Goal: Information Seeking & Learning: Find specific fact

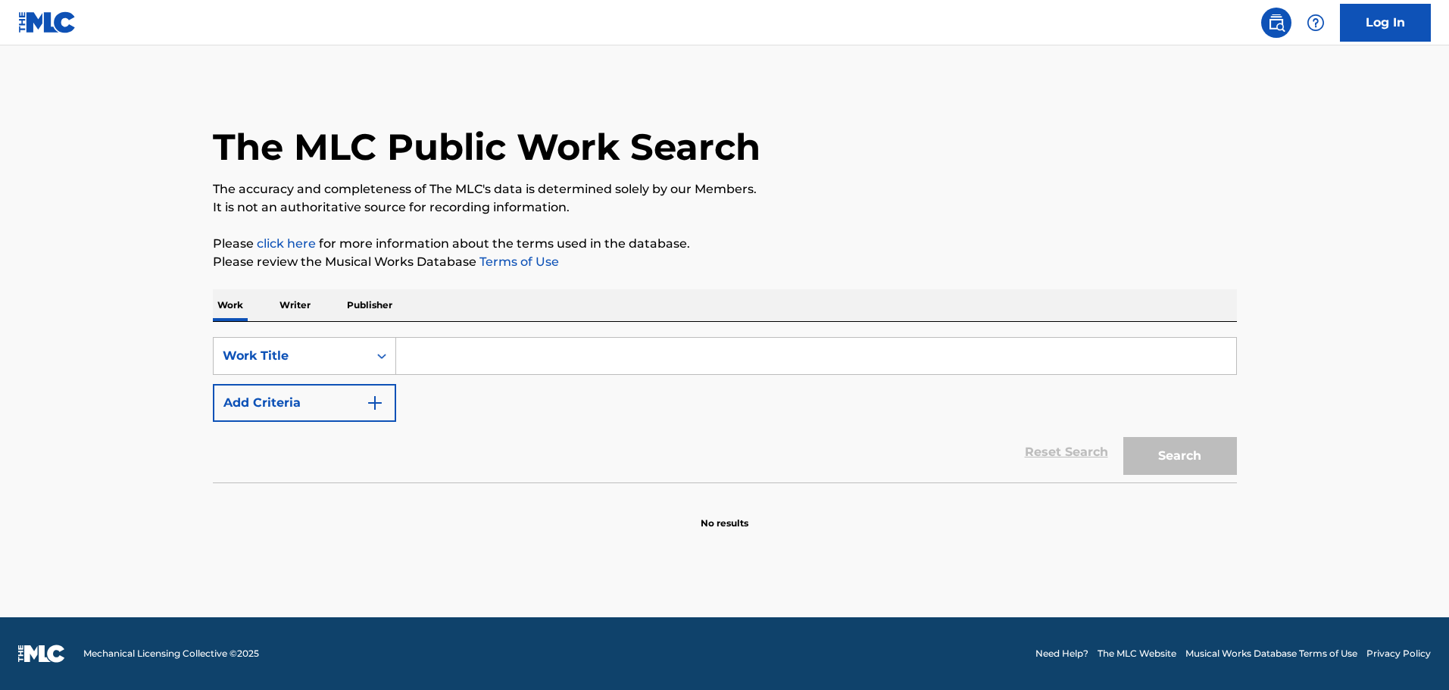
drag, startPoint x: 585, startPoint y: 348, endPoint x: 572, endPoint y: 350, distance: 13.1
click at [583, 348] on input "Search Form" at bounding box center [816, 356] width 840 height 36
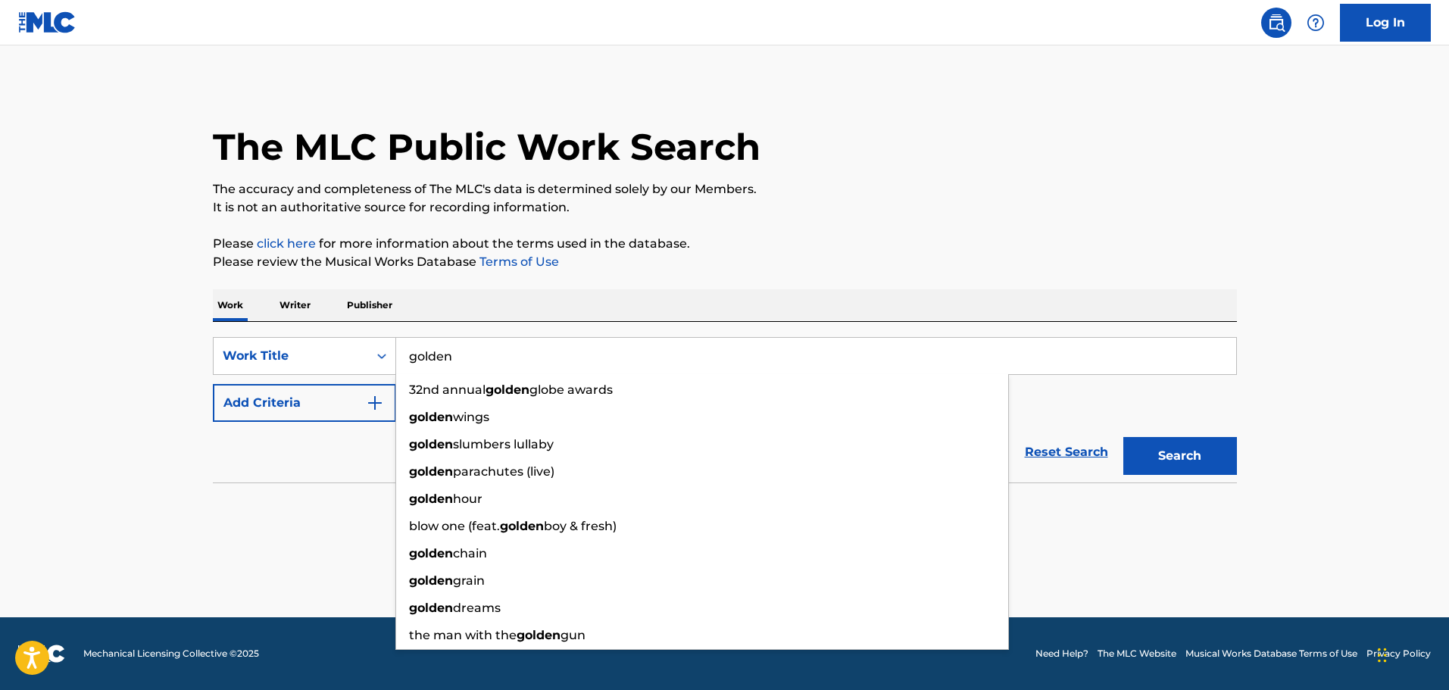
click at [463, 355] on input "golden" at bounding box center [816, 356] width 840 height 36
type input "golden"
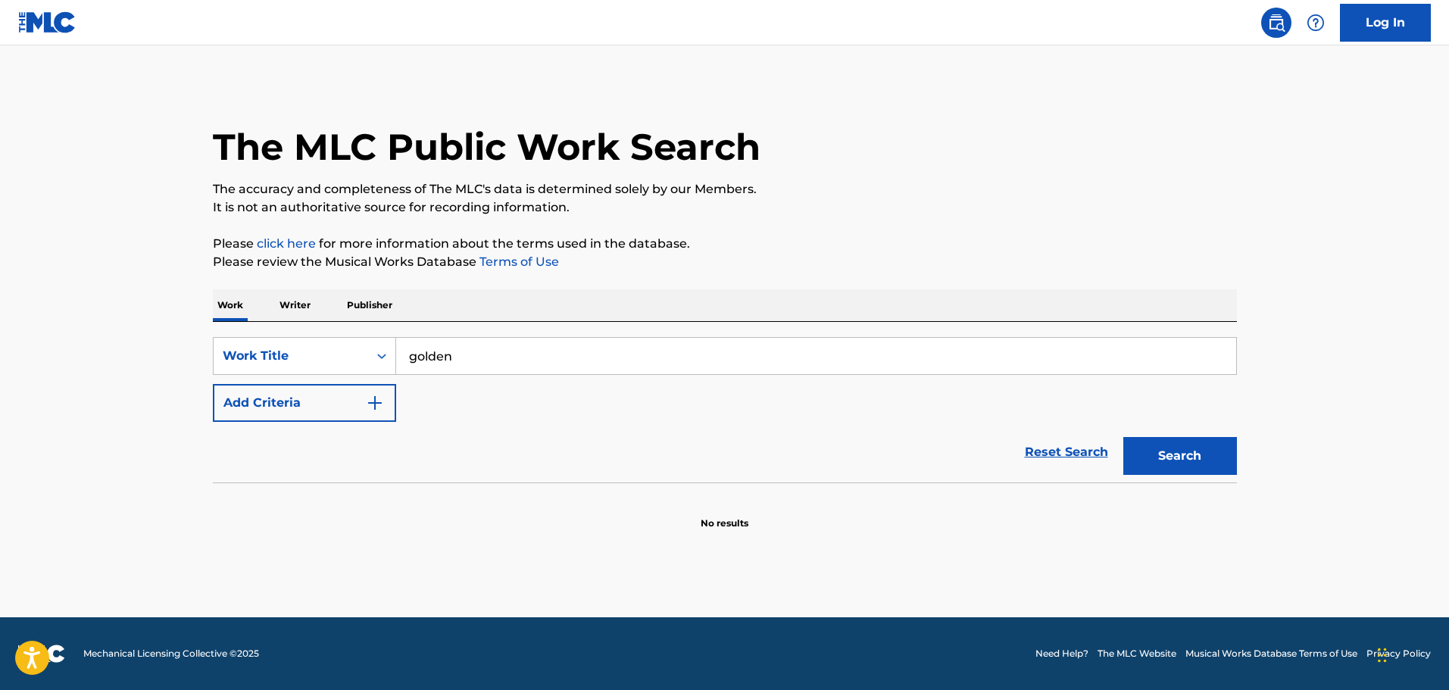
click at [431, 388] on div "SearchWithCriteriabcb5010f-2745-410b-9359-1467582ef63d Work Title golden Add Cr…" at bounding box center [725, 379] width 1024 height 85
click at [370, 403] on img "Search Form" at bounding box center [375, 403] width 18 height 18
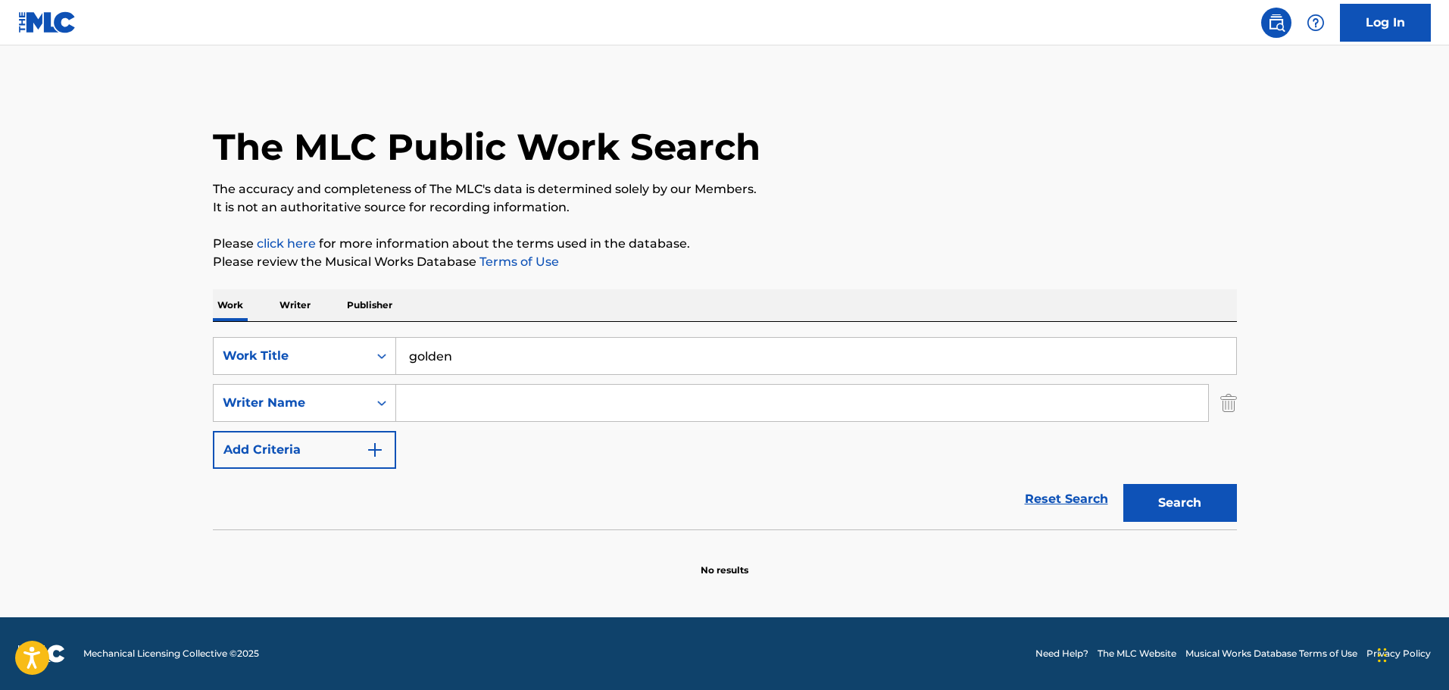
click at [414, 400] on input "Search Form" at bounding box center [802, 403] width 812 height 36
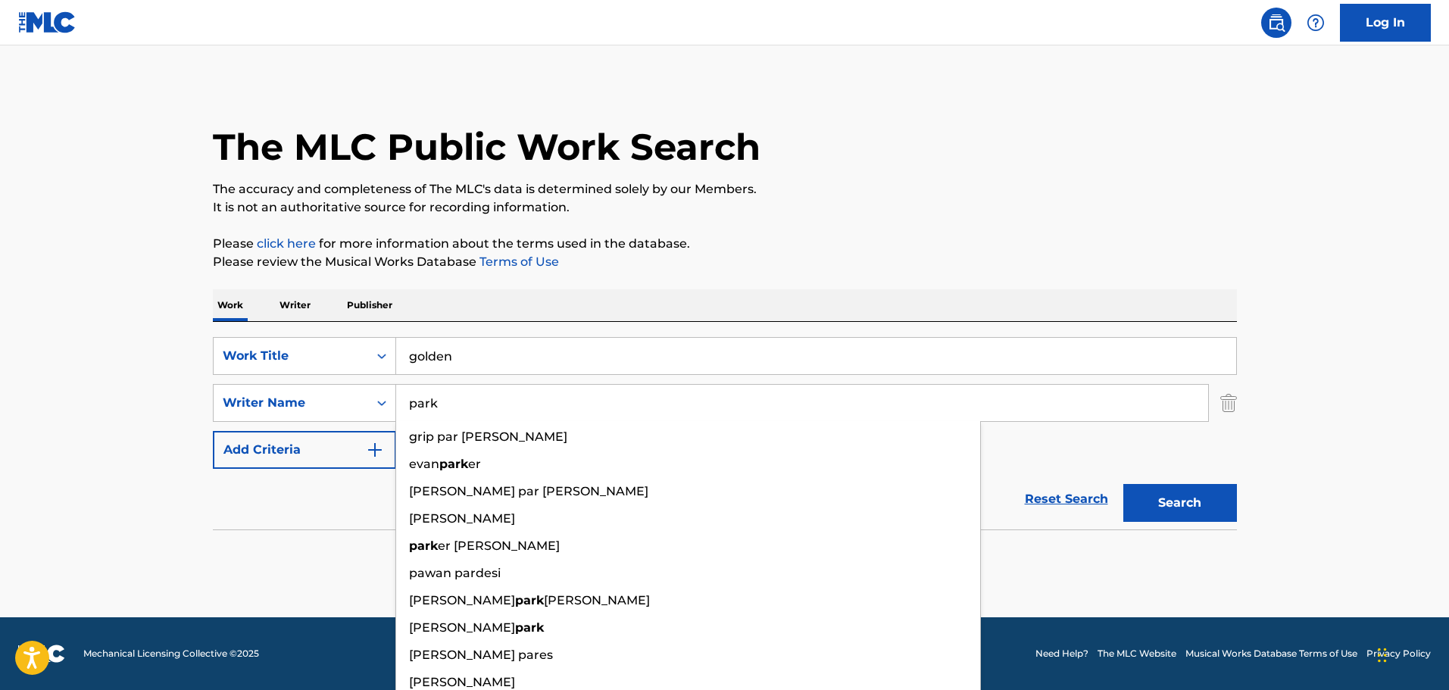
type input "park"
click at [1123, 484] on button "Search" at bounding box center [1180, 503] width 114 height 38
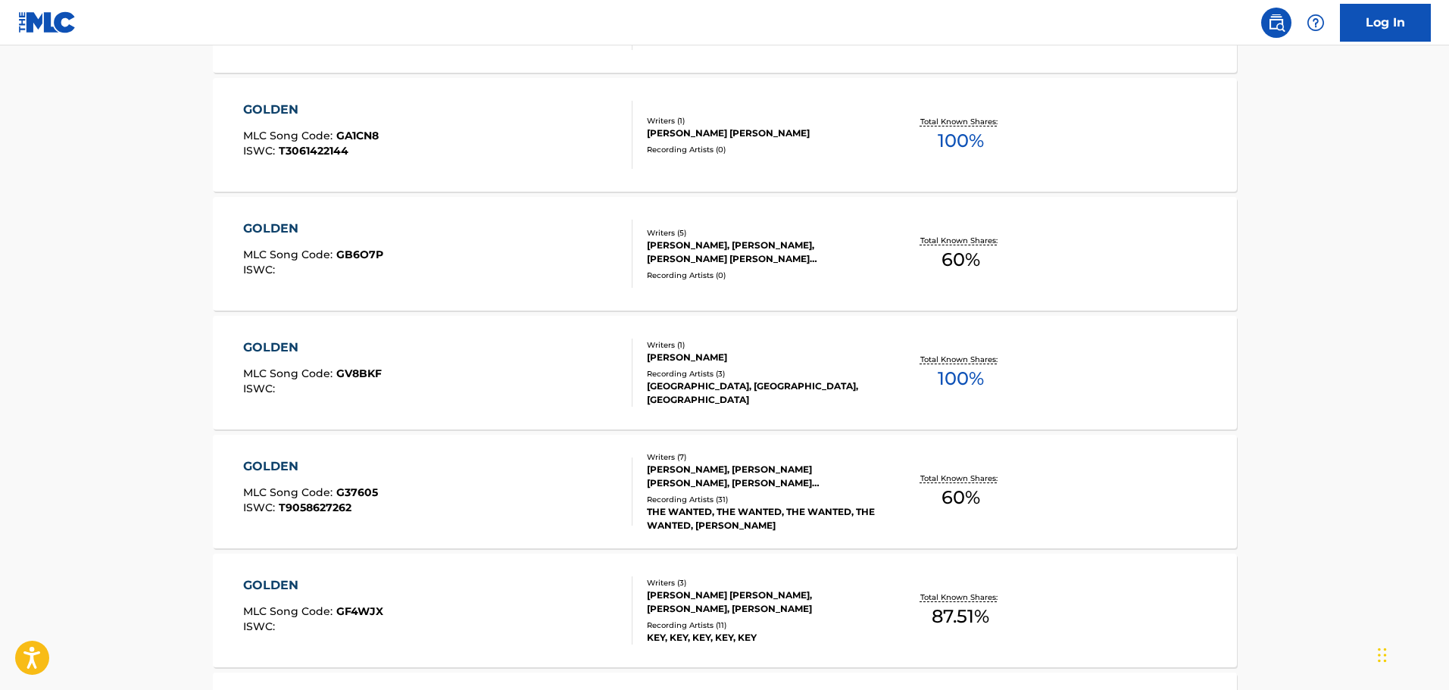
scroll to position [606, 0]
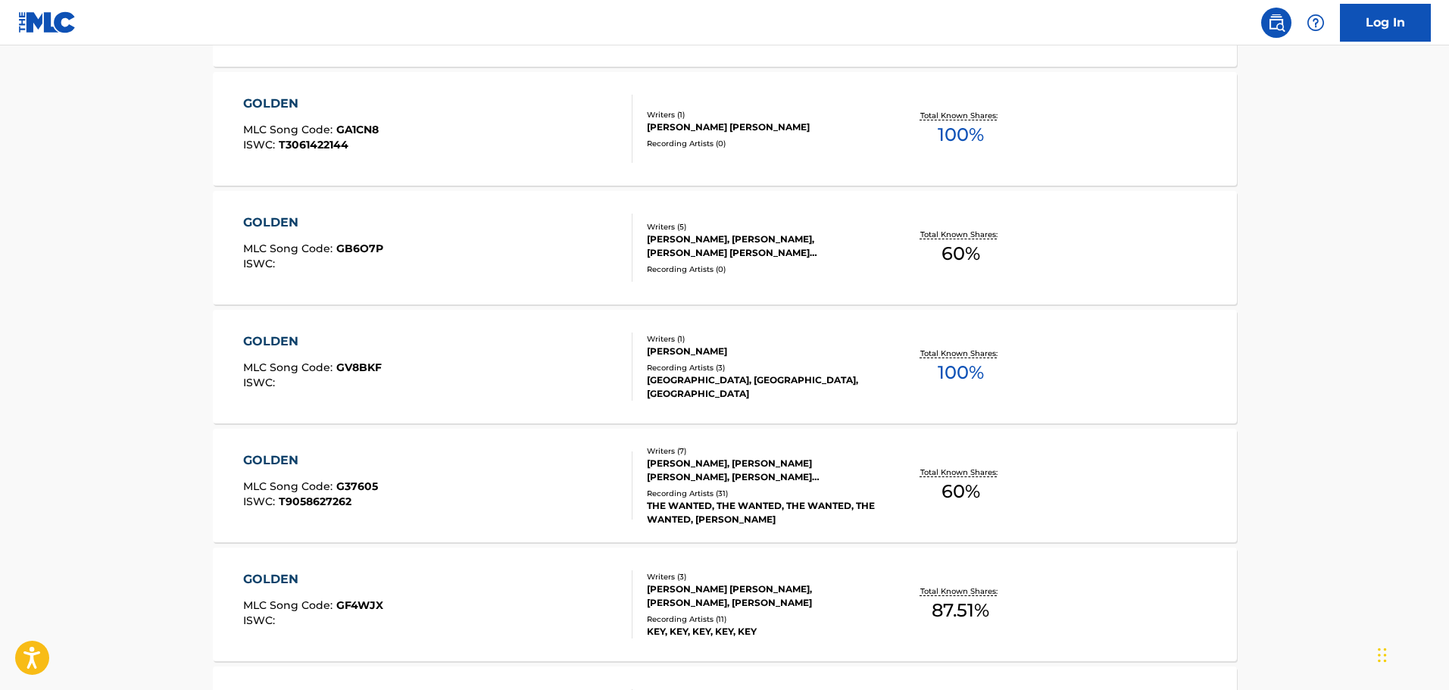
click at [693, 587] on div "[PERSON_NAME] [PERSON_NAME], [PERSON_NAME], [PERSON_NAME]" at bounding box center [761, 595] width 229 height 27
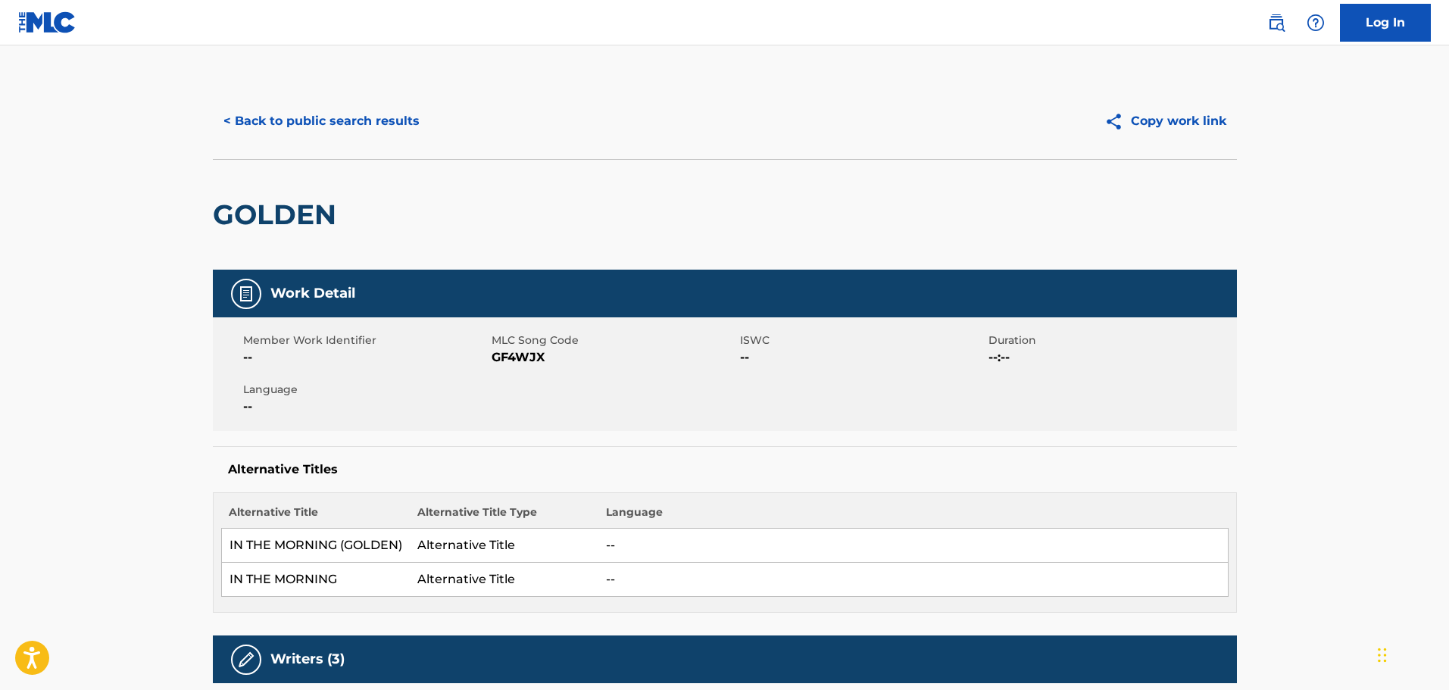
click at [269, 117] on button "< Back to public search results" at bounding box center [321, 121] width 217 height 38
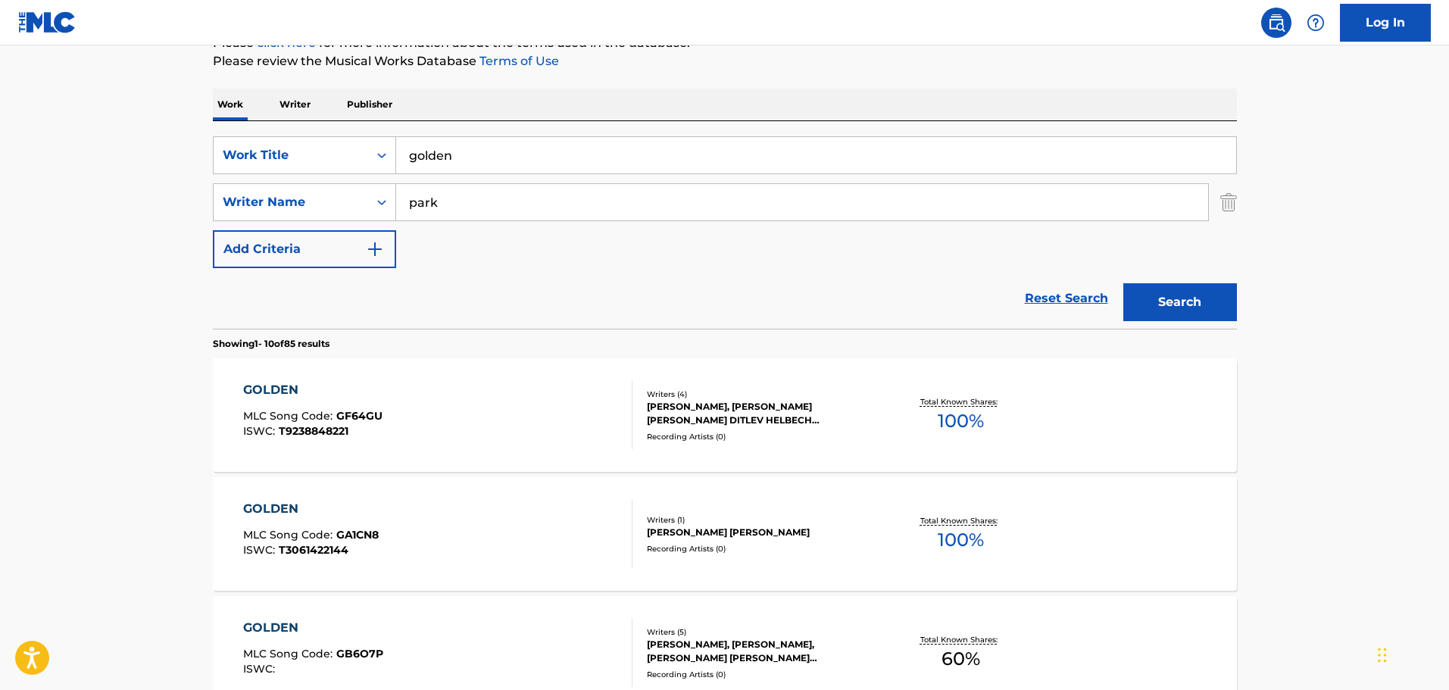
scroll to position [11, 0]
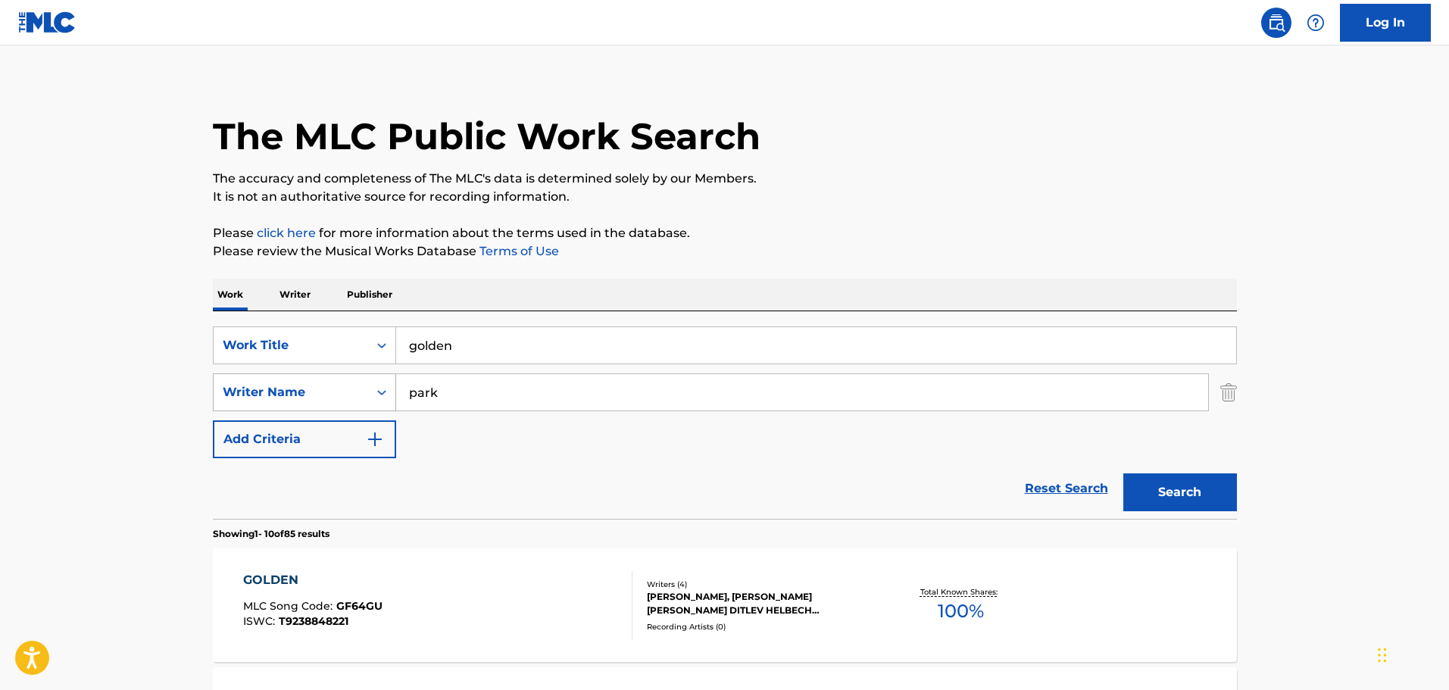
drag, startPoint x: 429, startPoint y: 385, endPoint x: 384, endPoint y: 384, distance: 45.5
click at [385, 385] on div "SearchWithCriteria49ac48e5-51fb-40cf-bac3-344a8459cead Writer Name park" at bounding box center [725, 392] width 1024 height 38
type input "s"
type input "zmishlany"
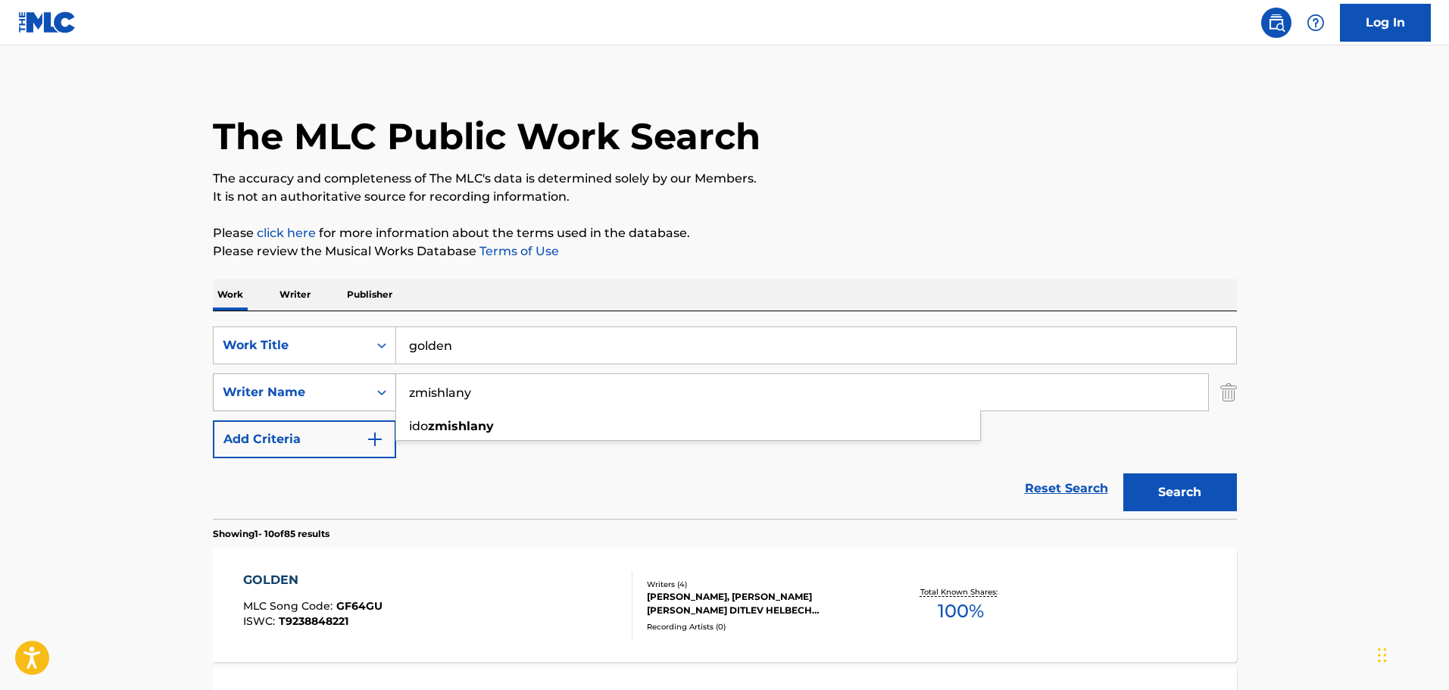
click at [1123, 473] on button "Search" at bounding box center [1180, 492] width 114 height 38
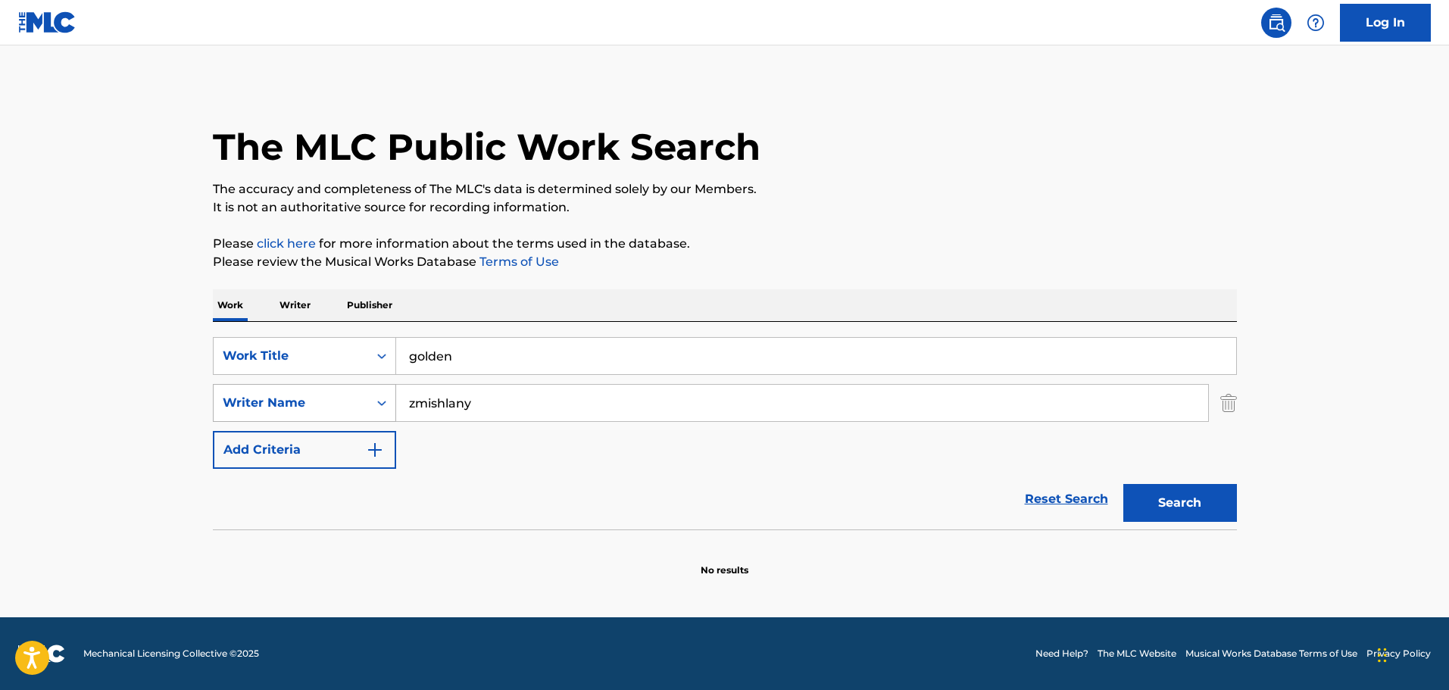
scroll to position [0, 0]
drag, startPoint x: 485, startPoint y: 401, endPoint x: 378, endPoint y: 388, distance: 108.3
click at [378, 388] on div "SearchWithCriteria49ac48e5-51fb-40cf-bac3-344a8459cead Writer Name [PERSON_NAME]" at bounding box center [725, 403] width 1024 height 38
click at [426, 400] on input "Search Form" at bounding box center [802, 403] width 812 height 36
type input "sonnenblick"
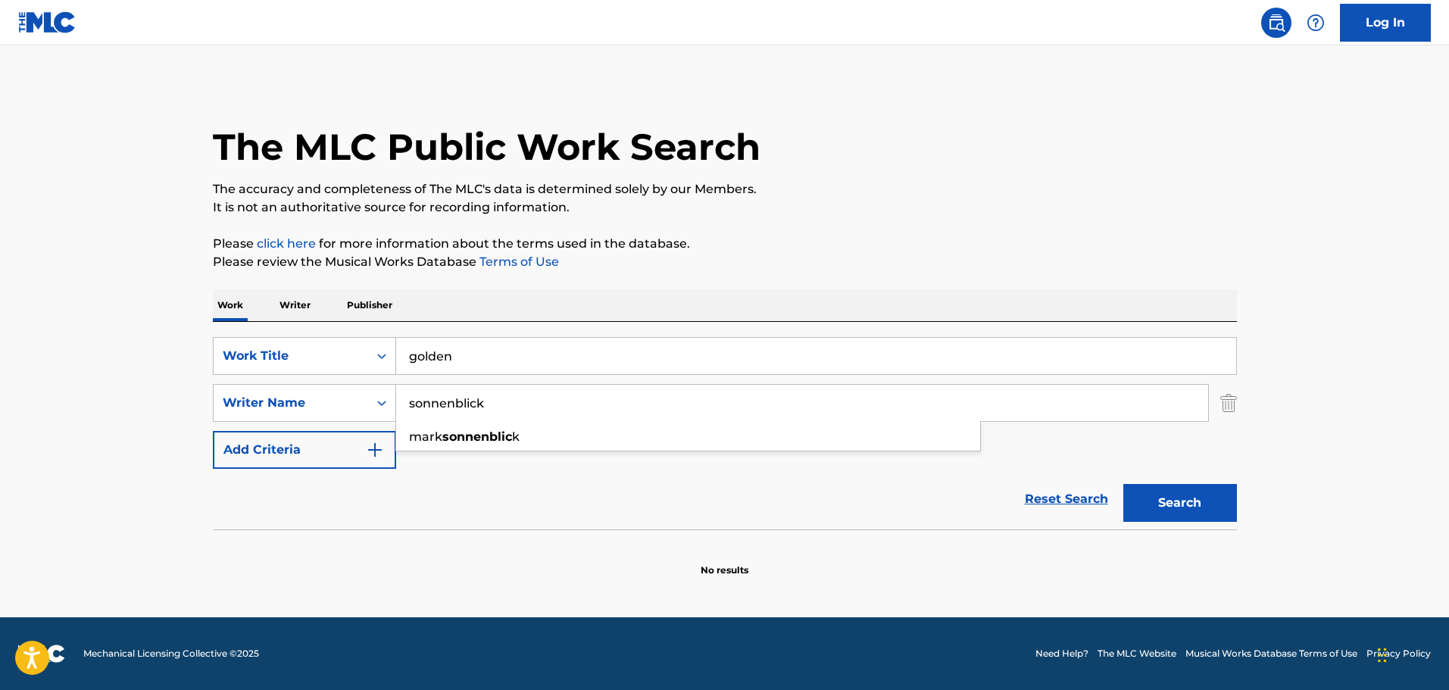
click at [1123, 484] on button "Search" at bounding box center [1180, 503] width 114 height 38
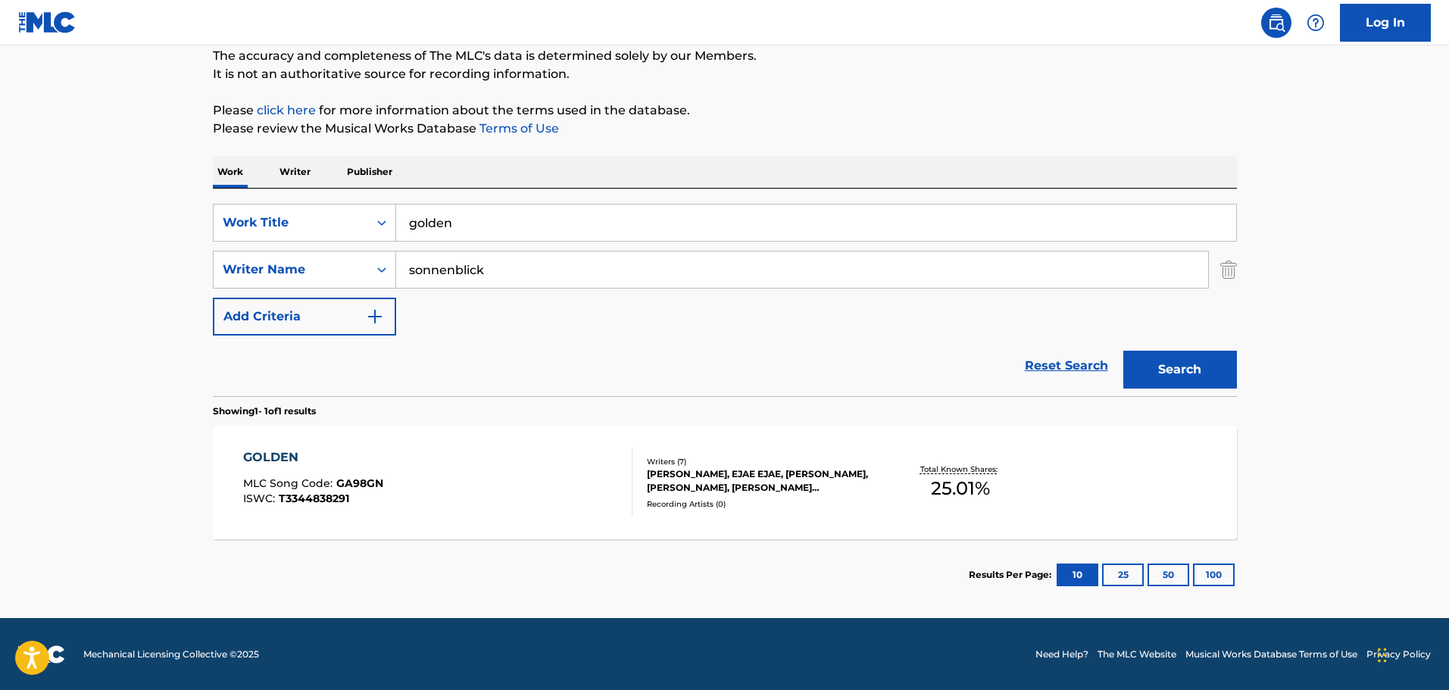
scroll to position [134, 0]
click at [719, 471] on div "[PERSON_NAME], EJAE EJAE, [PERSON_NAME], [PERSON_NAME], [PERSON_NAME] [PERSON_N…" at bounding box center [761, 479] width 229 height 27
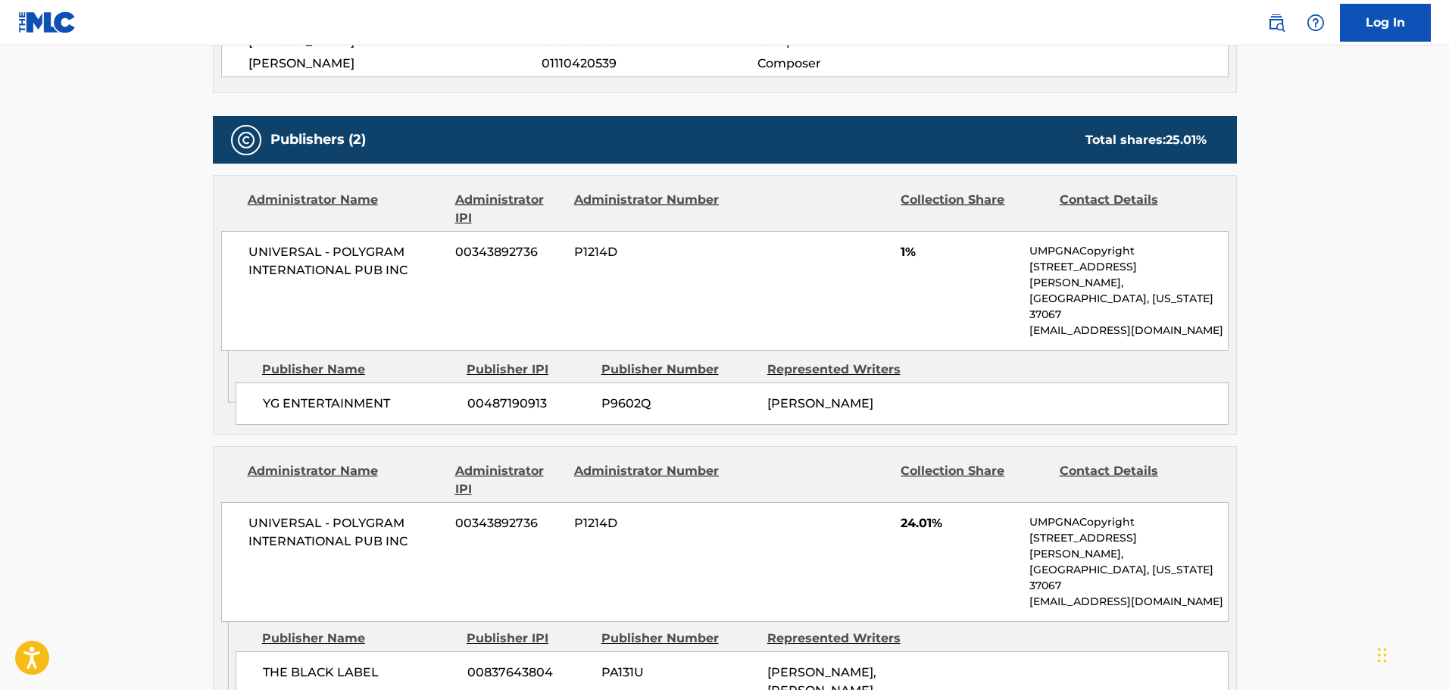
scroll to position [757, 0]
